Goal: Information Seeking & Learning: Learn about a topic

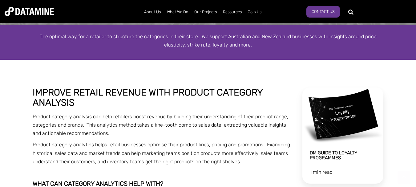
scroll to position [97, 0]
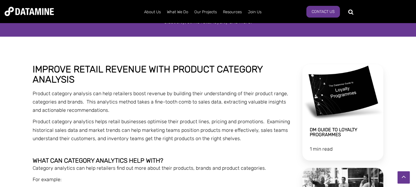
click at [29, 13] on img at bounding box center [29, 11] width 49 height 9
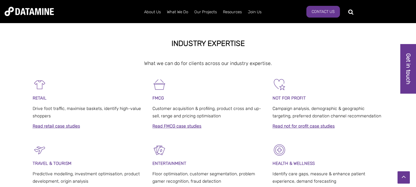
click at [169, 124] on link "Read FMCG case studies" at bounding box center [176, 125] width 49 height 5
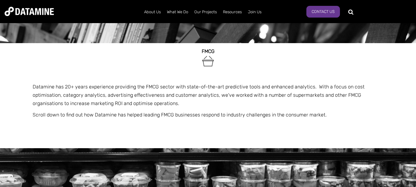
drag, startPoint x: 420, startPoint y: 62, endPoint x: 420, endPoint y: 29, distance: 33.8
